Goal: Find specific page/section: Find specific page/section

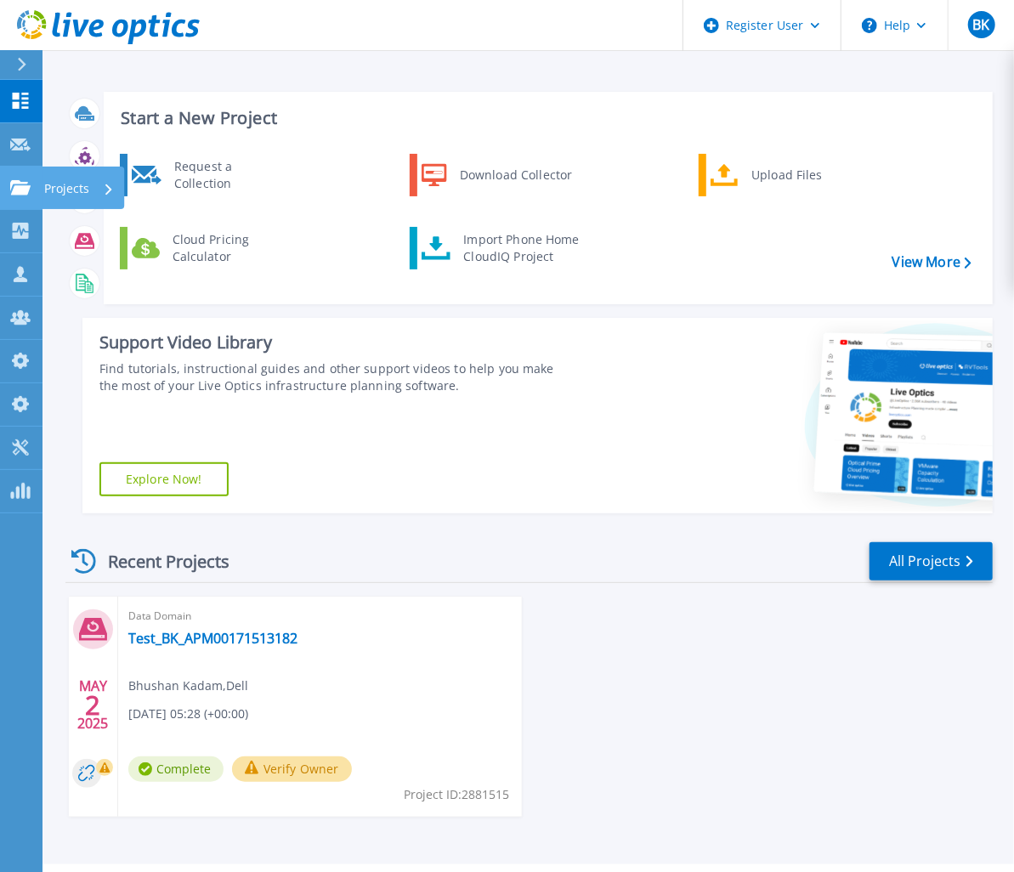
click at [12, 189] on icon at bounding box center [20, 187] width 20 height 14
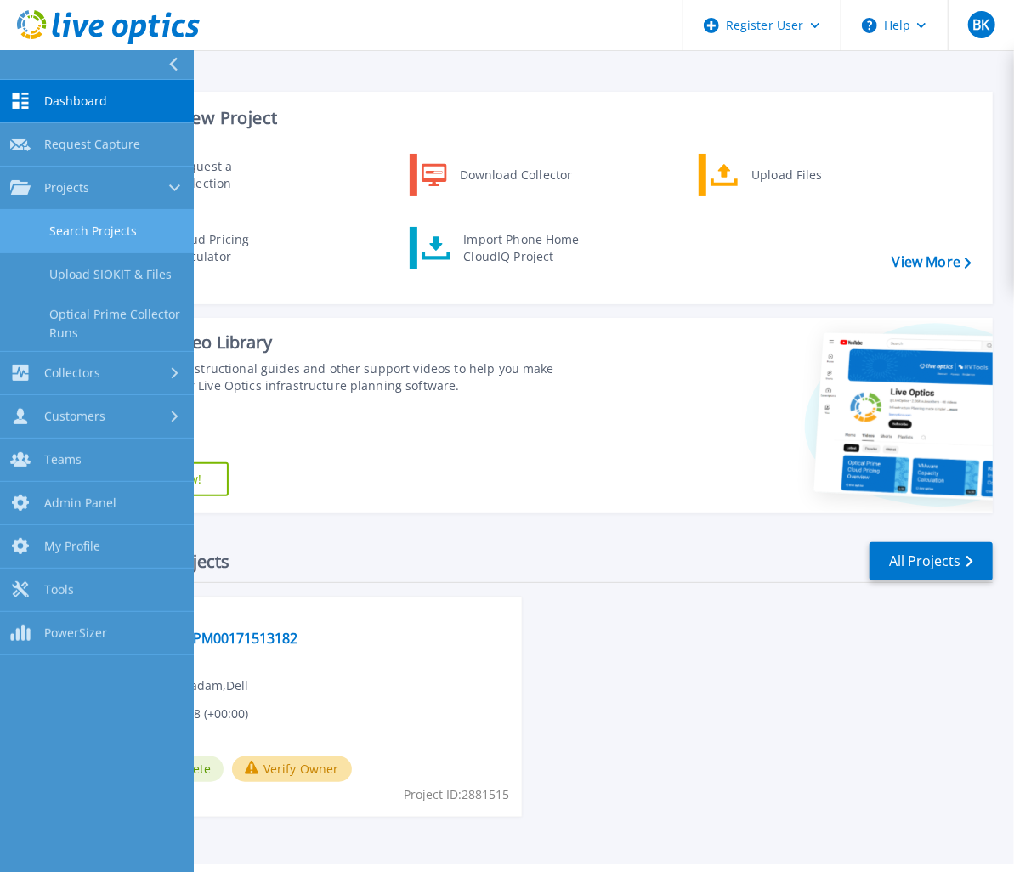
click at [62, 222] on link "Search Projects" at bounding box center [97, 231] width 194 height 43
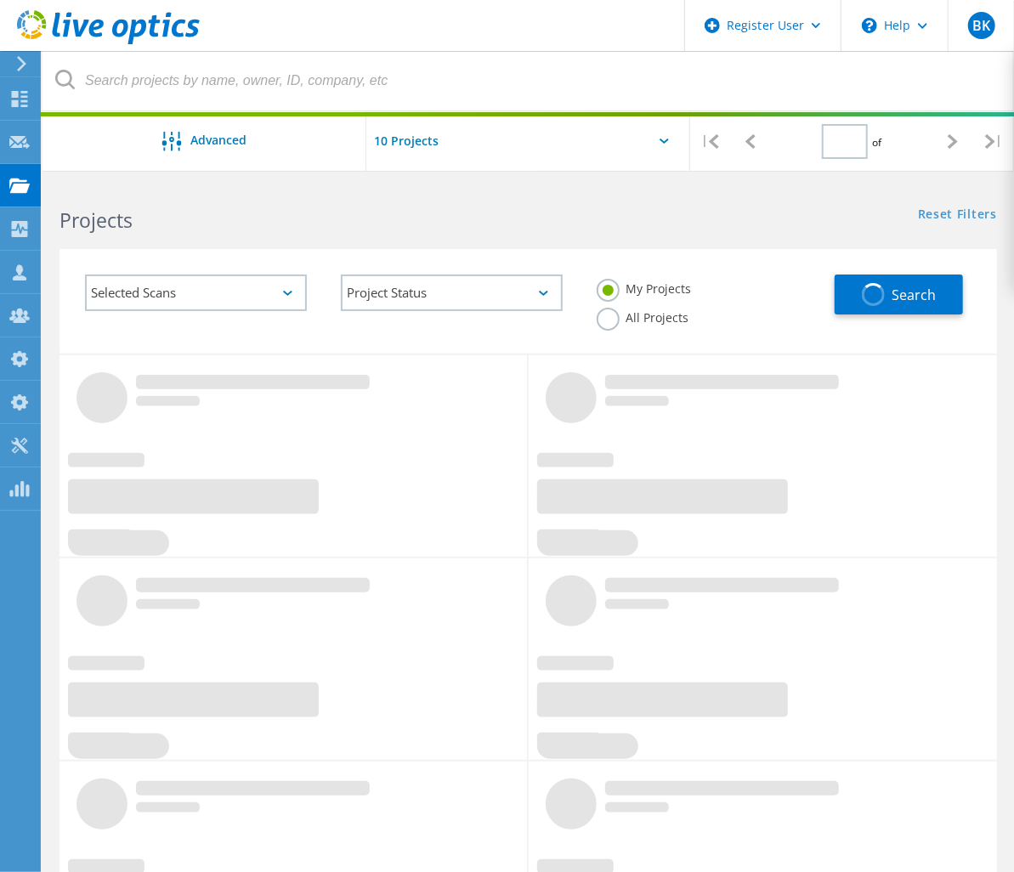
type input "1"
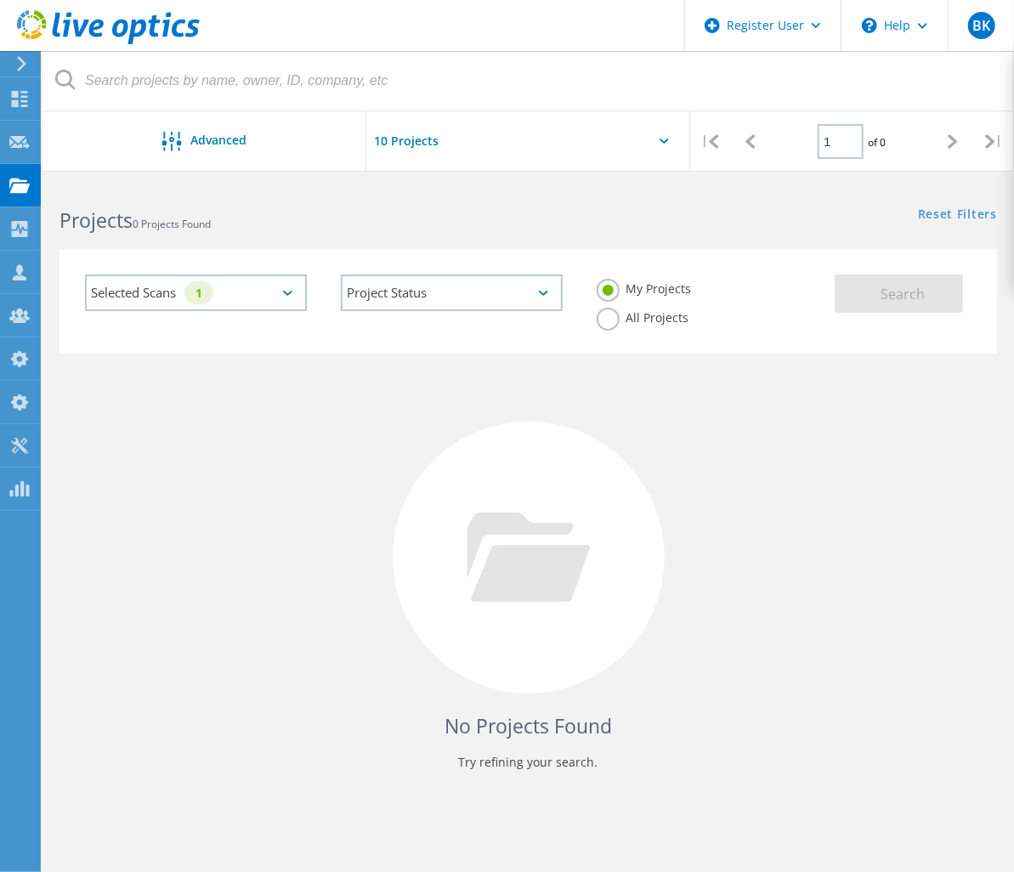
click at [690, 308] on label "All Projects" at bounding box center [643, 316] width 93 height 16
click at [0, 0] on input "All Projects" at bounding box center [0, 0] width 0 height 0
click at [232, 292] on div "Selected Scans 1" at bounding box center [196, 293] width 222 height 37
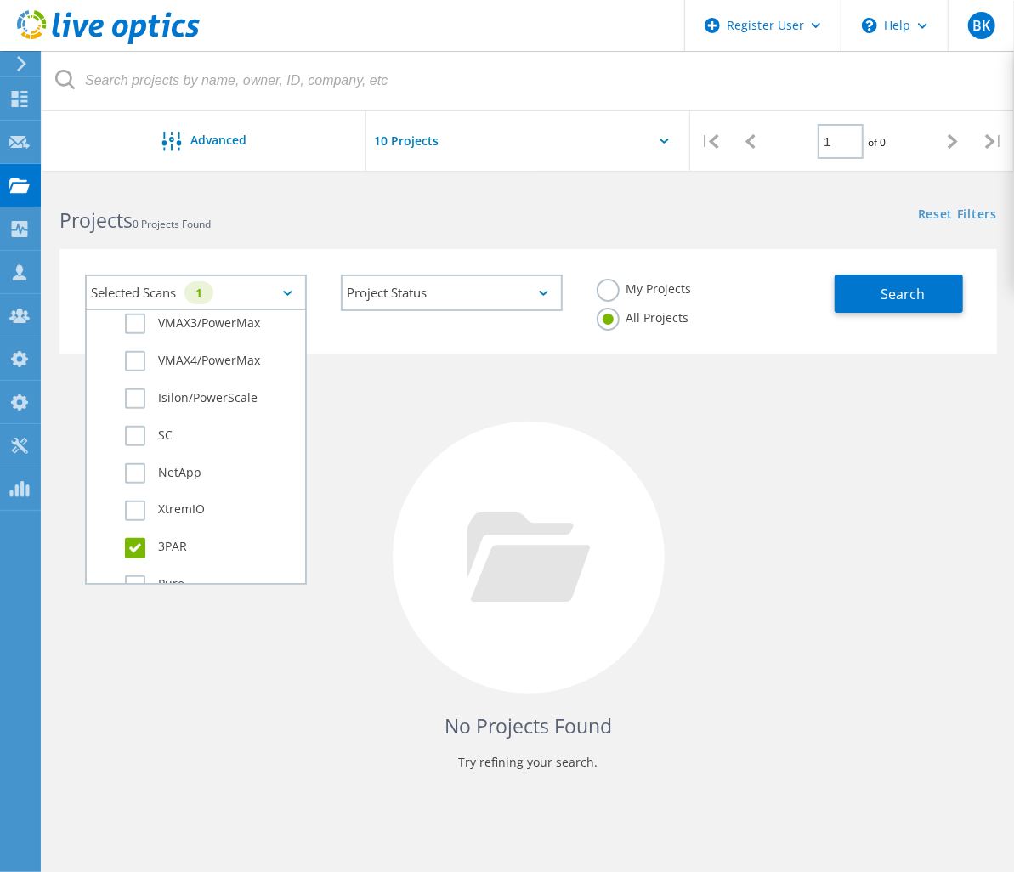
scroll to position [755, 0]
click at [168, 387] on label "Pure" at bounding box center [211, 397] width 172 height 20
click at [0, 0] on input "Pure" at bounding box center [0, 0] width 0 height 0
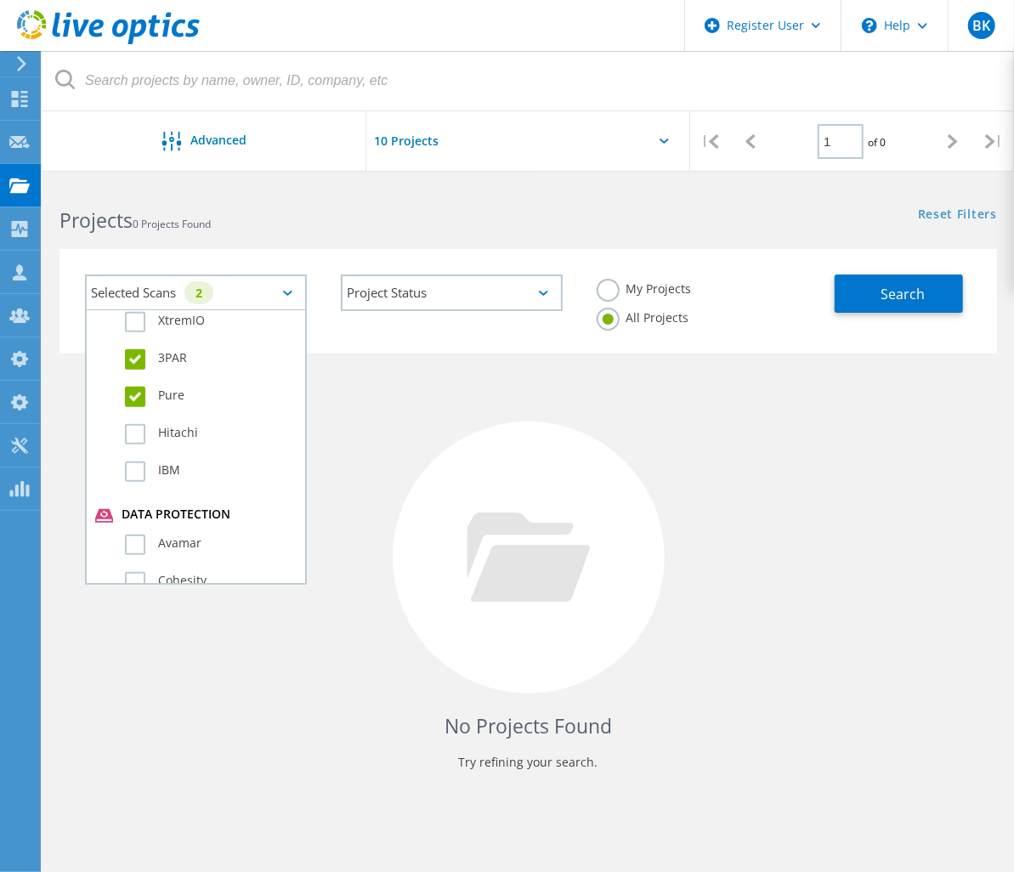
click at [168, 349] on label "3PAR" at bounding box center [211, 359] width 172 height 20
click at [0, 0] on input "3PAR" at bounding box center [0, 0] width 0 height 0
click at [857, 298] on button "Search" at bounding box center [899, 294] width 128 height 38
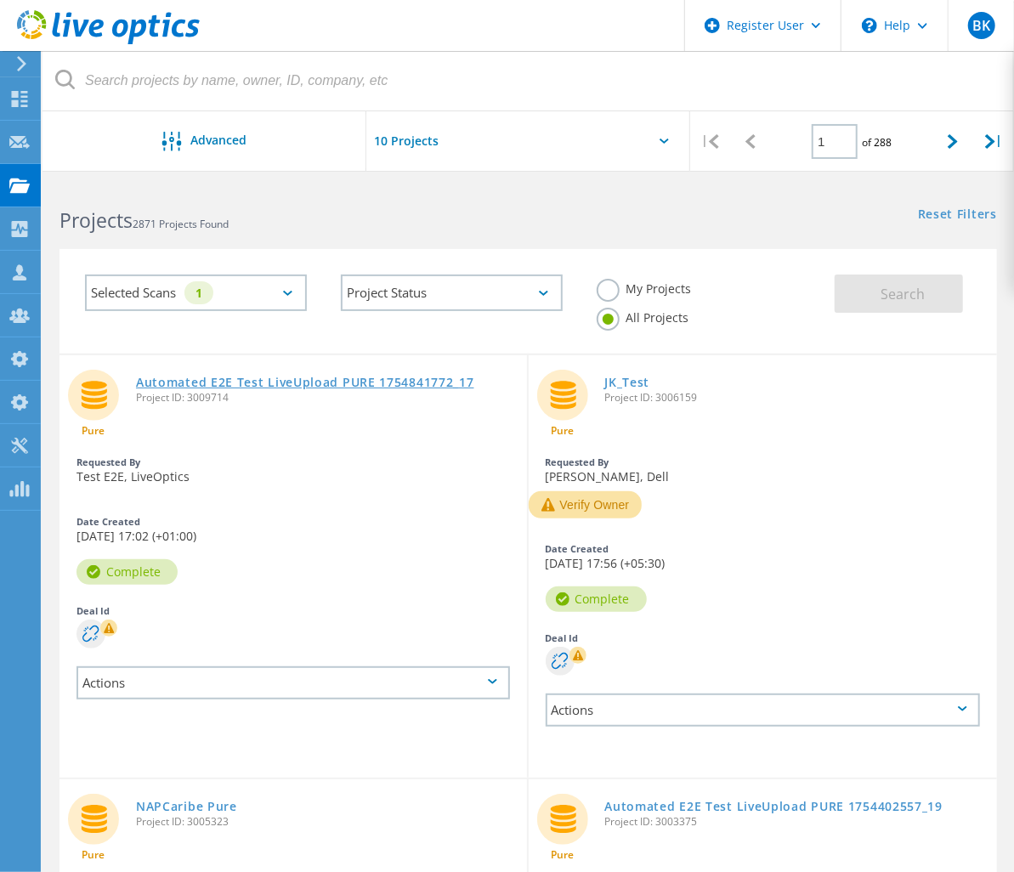
click at [218, 389] on link "Automated E2E Test LiveUpload PURE 1754841772_17" at bounding box center [305, 383] width 338 height 12
